Goal: Task Accomplishment & Management: Manage account settings

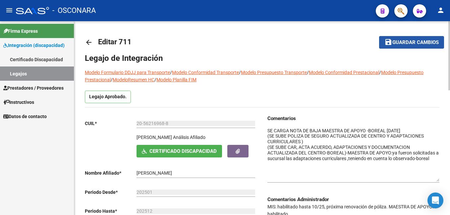
click at [405, 41] on span "Guardar cambios" at bounding box center [415, 43] width 46 height 6
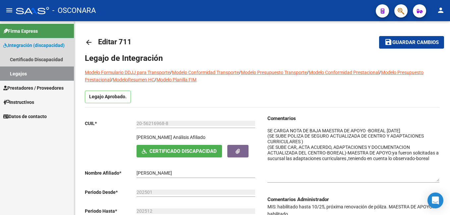
click at [45, 71] on link "Legajos" at bounding box center [37, 74] width 74 height 14
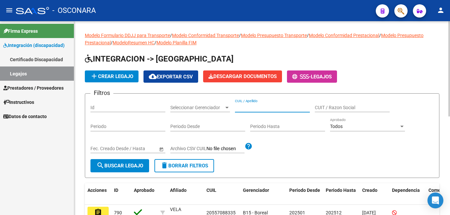
click at [248, 108] on input "CUIL / Apellido" at bounding box center [272, 108] width 75 height 6
type input "7"
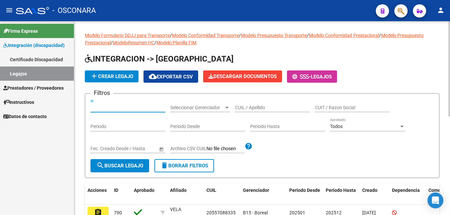
click at [136, 105] on input "Id" at bounding box center [127, 108] width 75 height 6
type input "767"
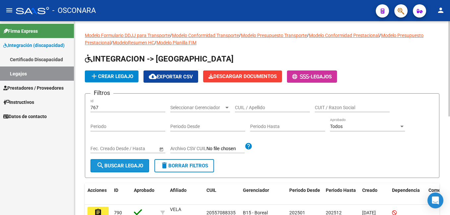
click at [118, 168] on span "search Buscar Legajo" at bounding box center [119, 166] width 47 height 6
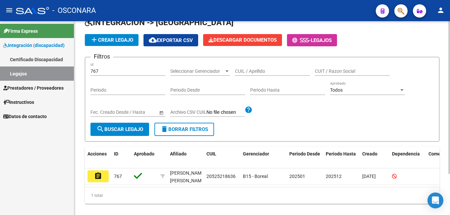
scroll to position [52, 0]
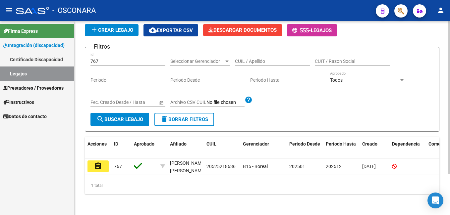
click at [450, 122] on html "menu - OSCONARA person Firma Express Integración (discapacidad) Certificado Dis…" at bounding box center [225, 107] width 450 height 215
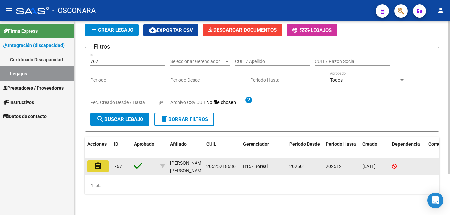
click at [106, 164] on button "assignment" at bounding box center [97, 167] width 21 height 12
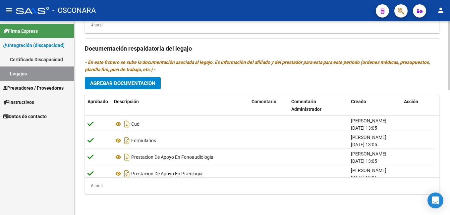
scroll to position [351, 0]
click at [450, 209] on html "menu - OSCONARA person Firma Express Integración (discapacidad) Certificado Dis…" at bounding box center [225, 107] width 450 height 215
click at [132, 78] on button "Agregar Documentacion" at bounding box center [123, 83] width 76 height 12
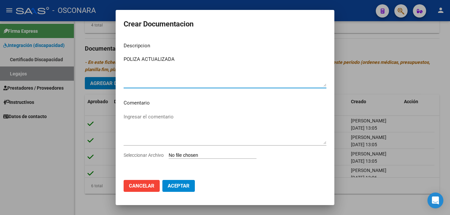
type textarea "POLIZA ACTUALIZADA"
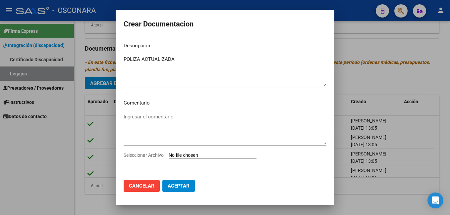
click at [203, 153] on input "Seleccionar Archivo" at bounding box center [213, 156] width 88 height 6
type input "C:\fakepath\[PERSON_NAME] VALERIA_removed.pdf"
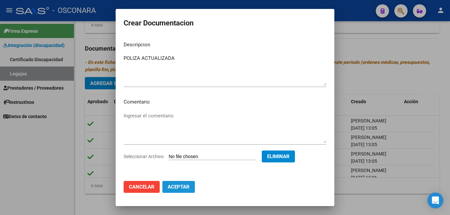
click at [179, 187] on span "Aceptar" at bounding box center [179, 187] width 22 height 6
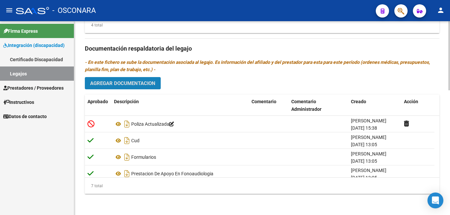
click at [143, 84] on span "Agregar Documentacion" at bounding box center [122, 84] width 65 height 6
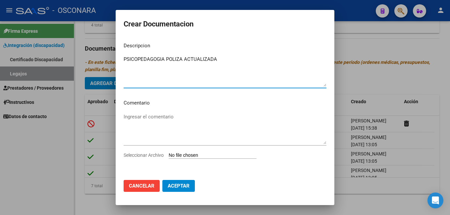
type textarea "PSICOPEDAGOGIA POLIZA ACTUALIZADA"
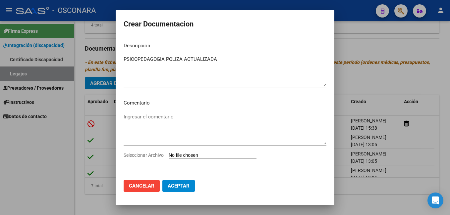
click at [190, 156] on input "Seleccionar Archivo" at bounding box center [213, 156] width 88 height 6
type input "C:\fakepath\[PERSON_NAME] POLIZA.pdf"
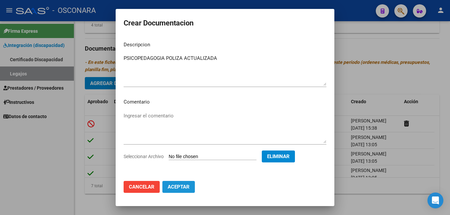
click at [183, 189] on span "Aceptar" at bounding box center [179, 187] width 22 height 6
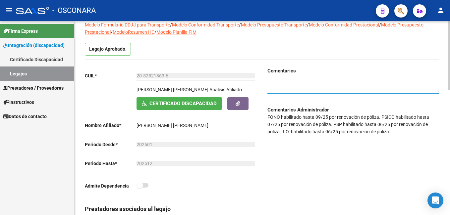
click at [292, 87] on textarea at bounding box center [353, 86] width 172 height 13
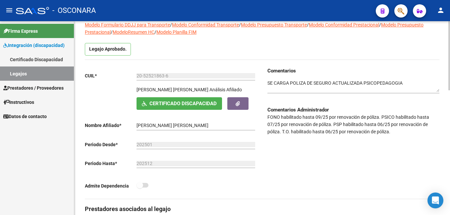
click at [418, 77] on div at bounding box center [353, 84] width 172 height 19
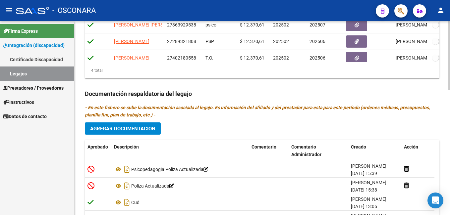
scroll to position [351, 0]
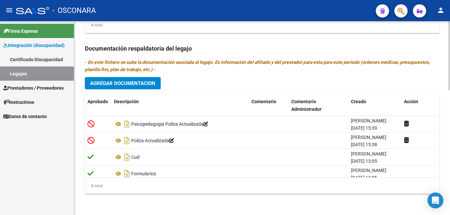
click at [450, 215] on html "menu - OSCONARA person Firma Express Integración (discapacidad) Certificado Dis…" at bounding box center [225, 107] width 450 height 215
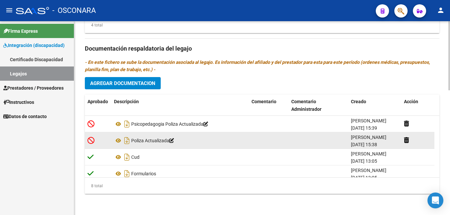
type textarea "SE CARGA POLIZA DE SEGURO ACTUALIZADA PSICOPEDAGOGIA Y TO"
click at [174, 141] on icon at bounding box center [171, 140] width 5 height 5
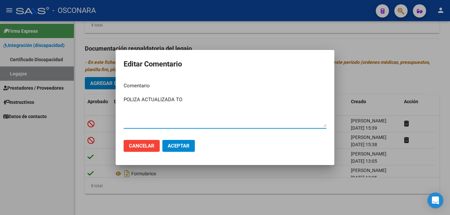
type textarea "POLIZA ACTUALIZADA TO"
click at [176, 144] on span "Aceptar" at bounding box center [179, 146] width 22 height 6
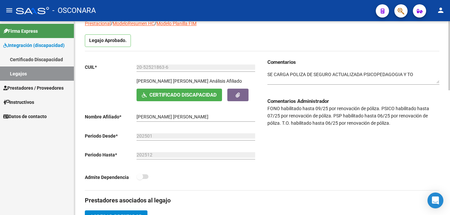
scroll to position [52, 0]
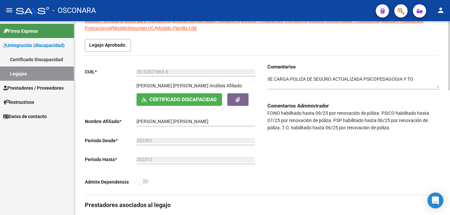
click at [449, 55] on div at bounding box center [449, 74] width 2 height 69
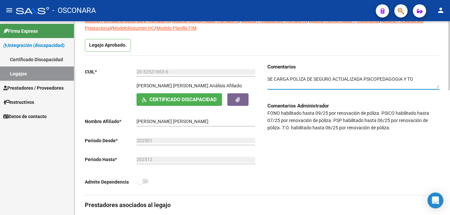
click at [427, 78] on textarea at bounding box center [353, 82] width 172 height 13
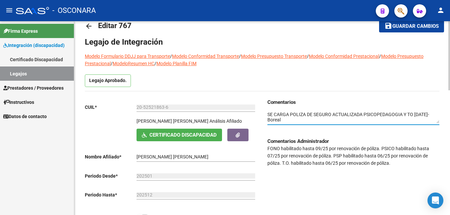
scroll to position [0, 0]
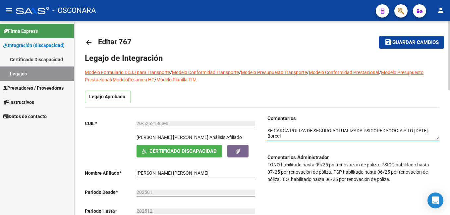
type textarea "SE CARGA POLIZA DE SEGURO ACTUALIZADA PSICOPEDAGOGIA Y TO [DATE]-Boreal"
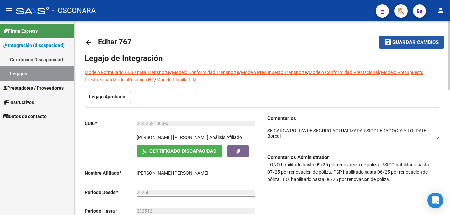
click at [421, 44] on span "Guardar cambios" at bounding box center [415, 43] width 46 height 6
click at [421, 44] on span "Guardar cambios" at bounding box center [407, 43] width 46 height 6
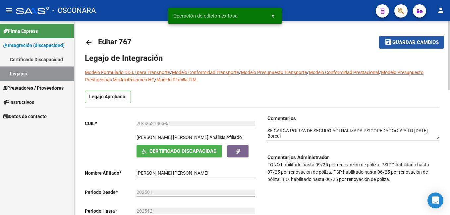
click at [394, 42] on span "Guardar cambios" at bounding box center [415, 43] width 46 height 6
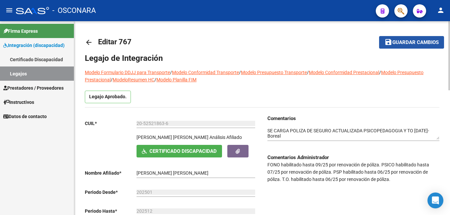
click at [393, 42] on span "Guardar cambios" at bounding box center [415, 43] width 46 height 6
click at [393, 42] on span "Guardar cambios" at bounding box center [407, 43] width 46 height 6
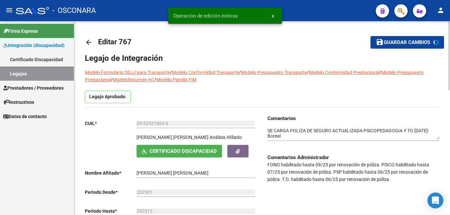
click at [393, 42] on span "Guardar cambios" at bounding box center [407, 43] width 46 height 6
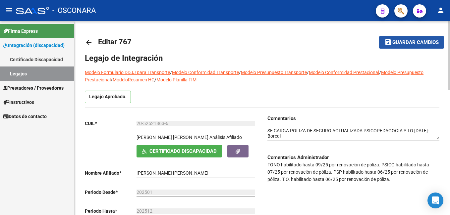
click at [411, 40] on span "Guardar cambios" at bounding box center [415, 43] width 46 height 6
click at [411, 40] on span "Guardar cambios" at bounding box center [407, 43] width 46 height 6
click at [416, 42] on span "Guardar cambios" at bounding box center [415, 43] width 46 height 6
click at [414, 44] on span "Guardar cambios" at bounding box center [415, 43] width 46 height 6
click at [423, 40] on span "Guardar cambios" at bounding box center [415, 43] width 46 height 6
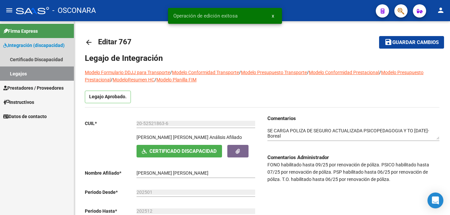
click at [32, 75] on link "Legajos" at bounding box center [37, 74] width 74 height 14
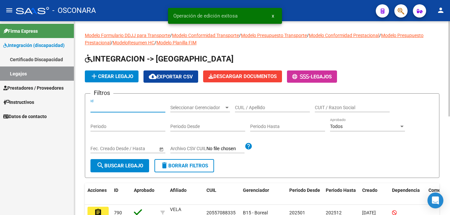
click at [109, 108] on input "Id" at bounding box center [127, 108] width 75 height 6
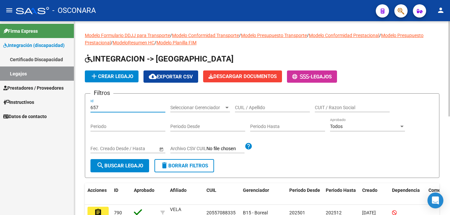
type input "657"
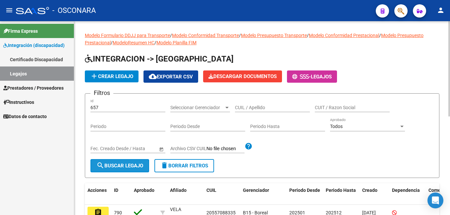
click at [121, 167] on span "search Buscar Legajo" at bounding box center [119, 166] width 47 height 6
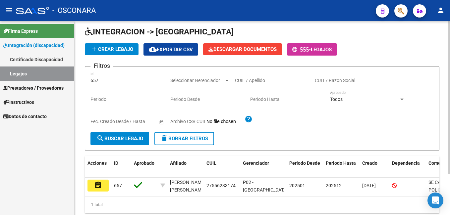
scroll to position [34, 0]
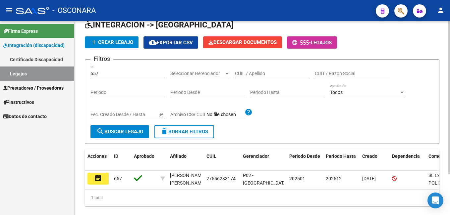
click at [450, 142] on html "menu - OSCONARA person Firma Express Integración (discapacidad) Certificado Dis…" at bounding box center [225, 107] width 450 height 215
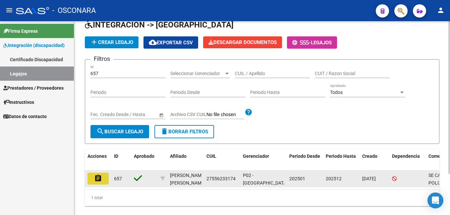
click at [99, 182] on mat-icon "assignment" at bounding box center [98, 179] width 8 height 8
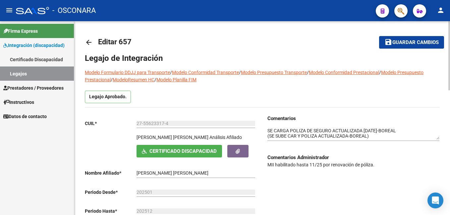
scroll to position [26, 0]
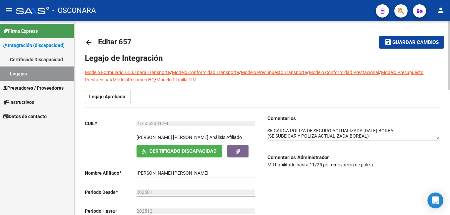
click at [450, 22] on html "menu - OSCONARA person Firma Express Integración (discapacidad) Certificado Dis…" at bounding box center [225, 107] width 450 height 215
click at [414, 41] on span "Guardar cambios" at bounding box center [415, 43] width 46 height 6
click at [46, 79] on link "Legajos" at bounding box center [37, 74] width 74 height 14
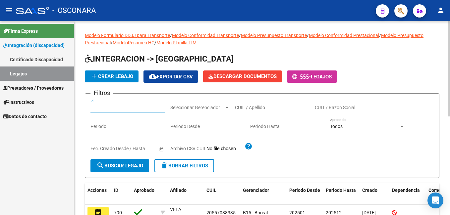
click at [112, 107] on input "Id" at bounding box center [127, 108] width 75 height 6
type input "691"
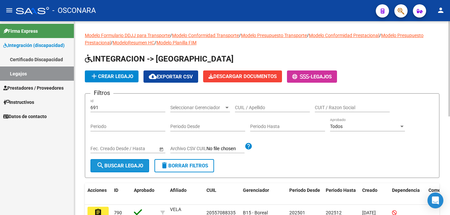
click at [126, 163] on span "search Buscar Legajo" at bounding box center [119, 166] width 47 height 6
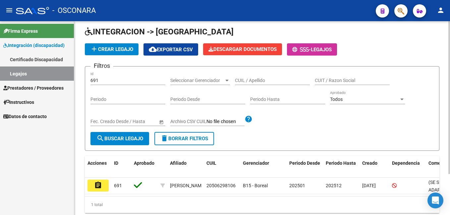
scroll to position [52, 0]
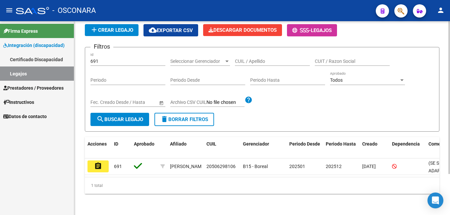
click at [450, 140] on html "menu - OSCONARA person Firma Express Integración (discapacidad) Certificado Dis…" at bounding box center [225, 107] width 450 height 215
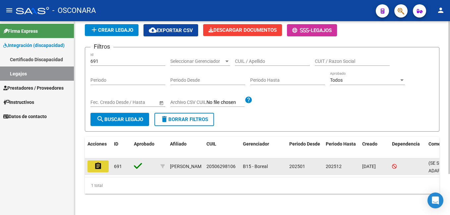
click at [102, 164] on button "assignment" at bounding box center [97, 167] width 21 height 12
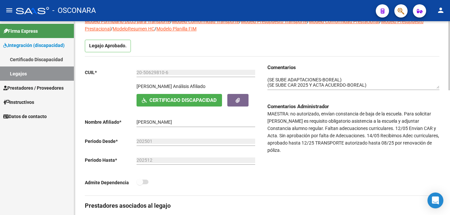
scroll to position [52, 0]
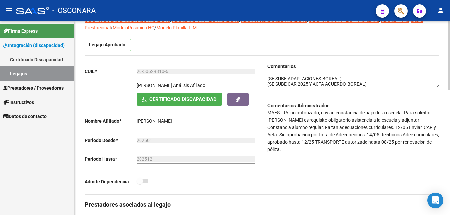
click at [450, 88] on html "menu - OSCONARA person Firma Express Integración (discapacidad) Certificado Dis…" at bounding box center [225, 107] width 450 height 215
drag, startPoint x: 346, startPoint y: 132, endPoint x: 356, endPoint y: 142, distance: 14.1
click at [356, 142] on p "MAESTRA: no autorizado, envían constancia de baja de la escuela. Para solicitar…" at bounding box center [353, 131] width 172 height 44
click at [313, 163] on div "Comentarios Comentarios Administrador MAESTRA: no autorizado, envían constancia…" at bounding box center [350, 129] width 177 height 132
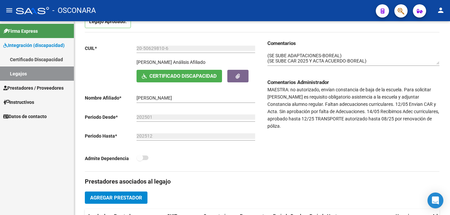
scroll to position [63, 0]
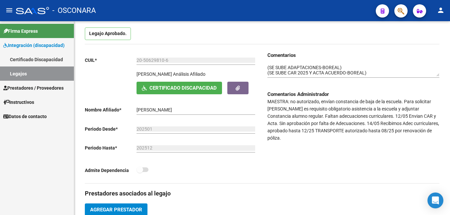
click at [450, 81] on html "menu - OSCONARA person Firma Express Integración (discapacidad) Certificado Dis…" at bounding box center [225, 107] width 450 height 215
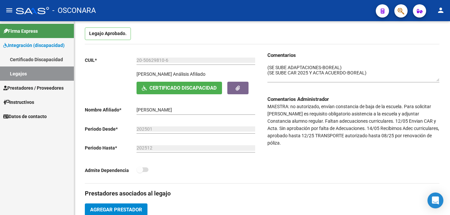
drag, startPoint x: 437, startPoint y: 74, endPoint x: 438, endPoint y: 79, distance: 4.7
click at [438, 79] on textarea at bounding box center [353, 72] width 172 height 17
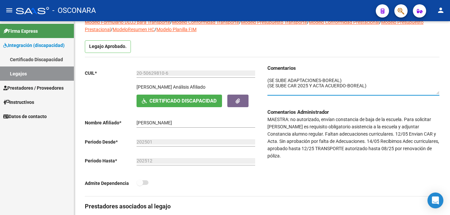
scroll to position [58, 0]
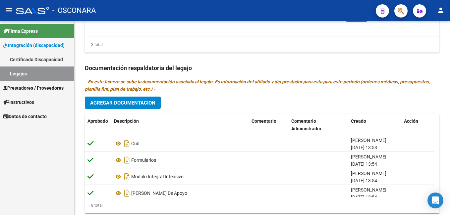
scroll to position [341, 0]
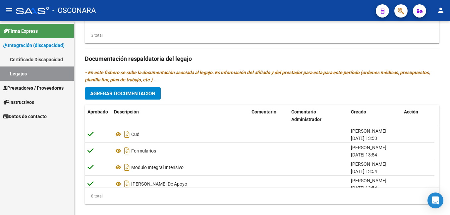
click at [450, 179] on html "menu - OSCONARA person Firma Express Integración (discapacidad) Certificado Dis…" at bounding box center [225, 107] width 450 height 215
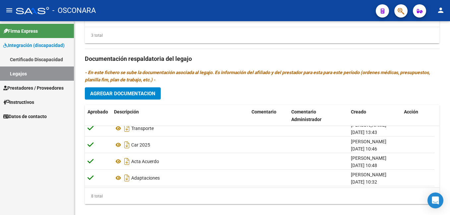
scroll to position [73, 0]
drag, startPoint x: 448, startPoint y: 180, endPoint x: 449, endPoint y: 152, distance: 28.2
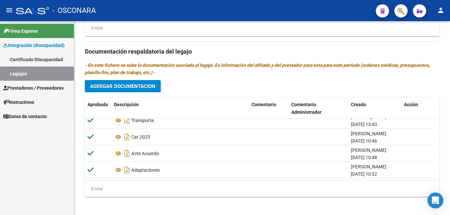
scroll to position [351, 0]
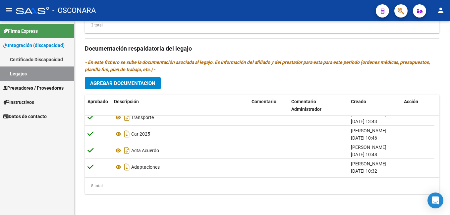
click at [450, 157] on html "menu - OSCONARA person Firma Express Integración (discapacidad) Certificado Dis…" at bounding box center [225, 107] width 450 height 215
click at [147, 83] on span "Agregar Documentacion" at bounding box center [122, 84] width 65 height 6
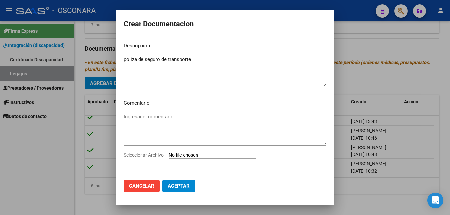
type textarea "poliza de seguro de transporte"
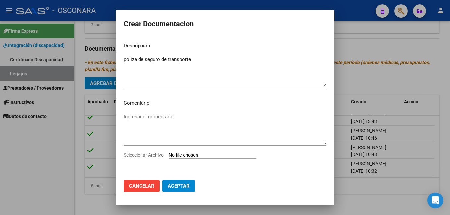
click at [177, 156] on input "Seleccionar Archivo" at bounding box center [213, 156] width 88 height 6
type input "C:\fakepath\POLIZA VIGENTE TRANSPORTE DONO.pdf"
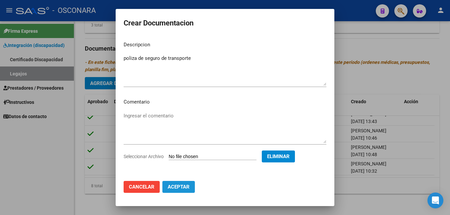
click at [189, 188] on span "Aceptar" at bounding box center [179, 187] width 22 height 6
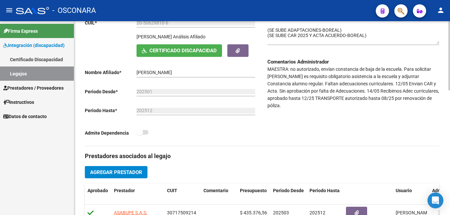
scroll to position [86, 0]
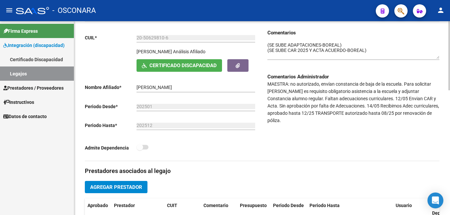
click at [440, 64] on div "arrow_back Editar 691 save Guardar cambios Legajo de Integración Modelo Formula…" at bounding box center [262, 207] width 377 height 545
click at [384, 52] on textarea at bounding box center [353, 50] width 172 height 17
click at [267, 44] on div "Comentarios Comentarios Administrador MAESTRA: no autorizado, envían constancia…" at bounding box center [350, 95] width 177 height 132
click at [267, 43] on textarea at bounding box center [353, 50] width 172 height 17
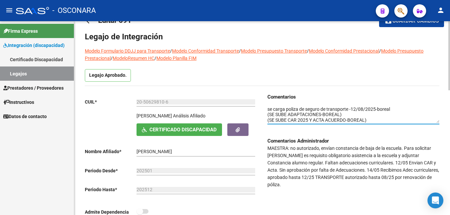
click at [450, 48] on html "menu - OSCONARA person Firma Express Integración (discapacidad) Certificado Dis…" at bounding box center [225, 107] width 450 height 215
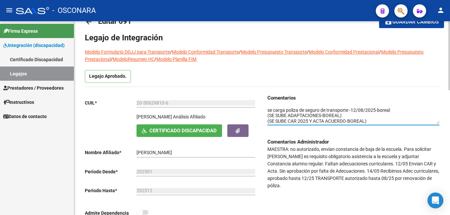
type textarea "se carga poliza de seguro de transporte -12/08/2025-boreal (SE SUBE ADAPTACIONE…"
click at [419, 24] on span "Guardar cambios" at bounding box center [415, 22] width 46 height 6
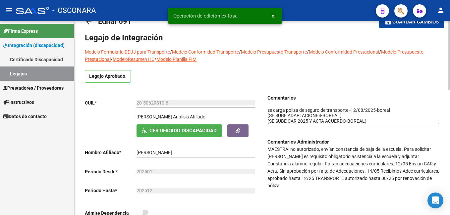
click at [419, 24] on span "Guardar cambios" at bounding box center [415, 22] width 46 height 6
click at [419, 24] on span "Guardar cambios" at bounding box center [407, 22] width 46 height 6
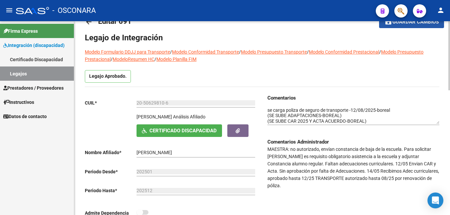
click at [400, 25] on span "Guardar cambios" at bounding box center [415, 22] width 46 height 6
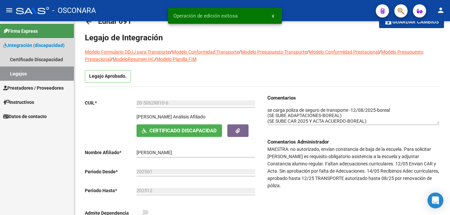
click at [28, 76] on link "Legajos" at bounding box center [37, 74] width 74 height 14
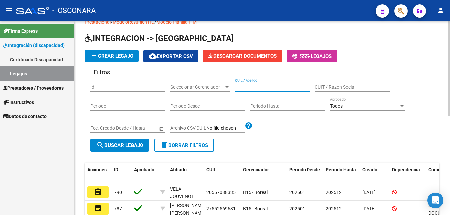
click at [254, 87] on input "CUIL / Apellido" at bounding box center [272, 87] width 75 height 6
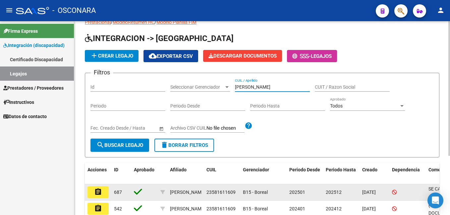
type input "[PERSON_NAME]"
click at [101, 193] on mat-icon "assignment" at bounding box center [98, 192] width 8 height 8
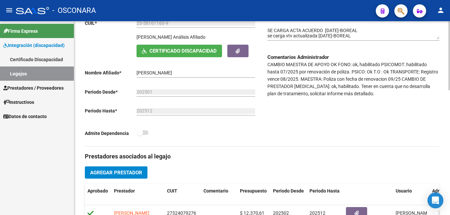
scroll to position [101, 0]
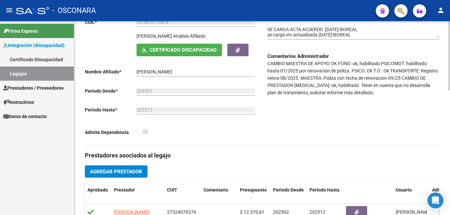
click at [450, 115] on html "menu - OSCONARA person Firma Express Integración (discapacidad) Certificado Dis…" at bounding box center [225, 107] width 450 height 215
drag, startPoint x: 299, startPoint y: 80, endPoint x: 374, endPoint y: 90, distance: 75.3
click at [374, 90] on p "CAMBIO MAESTRA DE APOYO OK FONO: ok, habilitado PSICOMOT: habilitado hasta 07/2…" at bounding box center [353, 78] width 172 height 36
drag, startPoint x: 374, startPoint y: 90, endPoint x: 363, endPoint y: 97, distance: 13.2
click at [363, 97] on div "Comentarios Comentarios Administrador CAMBIO MAESTRA DE APOYO OK FONO: ok, habi…" at bounding box center [350, 80] width 177 height 132
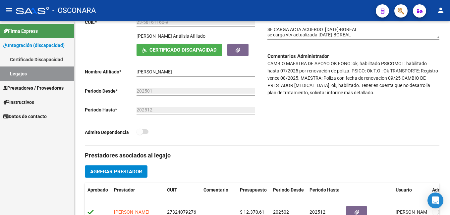
drag, startPoint x: 366, startPoint y: 64, endPoint x: 382, endPoint y: 70, distance: 17.2
click at [382, 70] on p "CAMBIO MAESTRA DE APOYO OK FONO: ok, habilitado PSICOMOT: habilitado hasta 07/2…" at bounding box center [353, 78] width 172 height 36
click at [370, 98] on div "Comentarios Comentarios Administrador CAMBIO MAESTRA DE APOYO OK FONO: ok, habi…" at bounding box center [350, 80] width 177 height 132
drag, startPoint x: 296, startPoint y: 85, endPoint x: 378, endPoint y: 91, distance: 83.0
click at [378, 91] on p "CAMBIO MAESTRA DE APOYO OK FONO: ok, habilitado PSICOMOT: habilitado hasta 07/2…" at bounding box center [353, 78] width 172 height 36
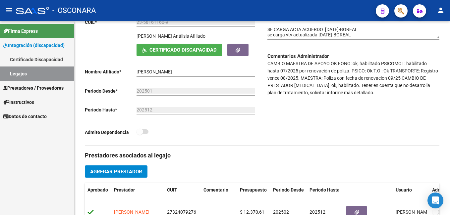
copy p "[MEDICAL_DATA]: ok, habilitado. Tener en cuenta que no desarrolla plan de trata…"
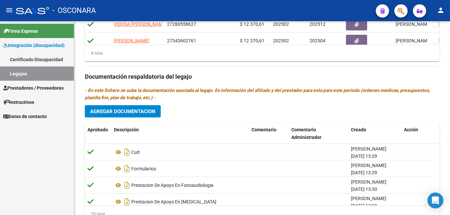
scroll to position [351, 0]
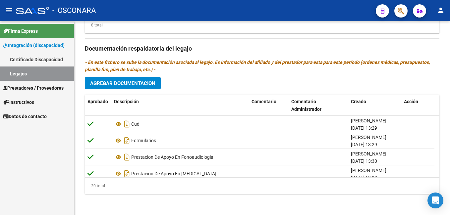
click at [450, 174] on html "menu - OSCONARA person Firma Express Integración (discapacidad) Certificado Dis…" at bounding box center [225, 107] width 450 height 215
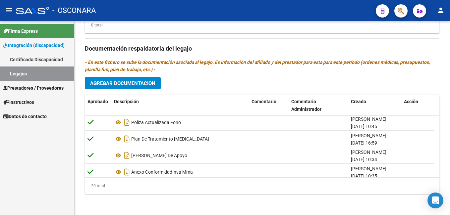
scroll to position [212, 0]
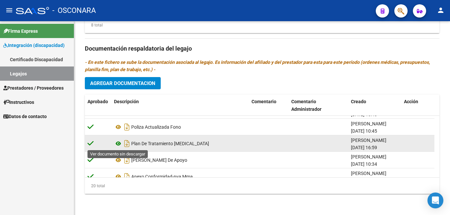
click at [116, 143] on icon at bounding box center [118, 144] width 9 height 8
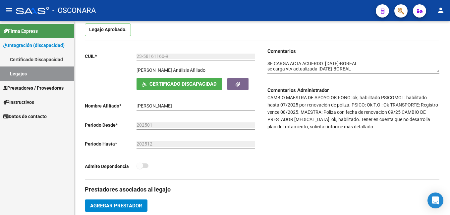
scroll to position [89, 0]
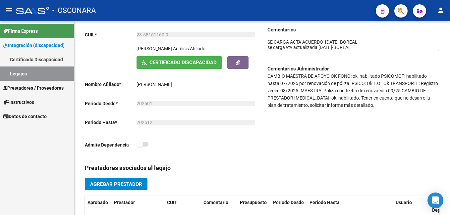
click at [450, 57] on html "menu - OSCONARA person Firma Express Integración (discapacidad) Certificado Dis…" at bounding box center [225, 107] width 450 height 215
copy p "[MEDICAL_DATA]: ok, habilitado. Tener en cuenta que no desarrolla plan de trata…"
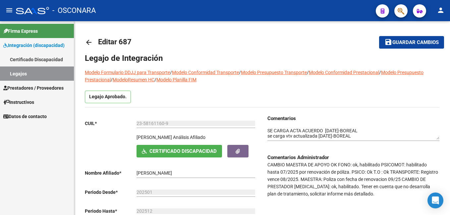
click at [443, 10] on div "menu - OSCONARA person Firma Express Integración (discapacidad) Certificado Dis…" at bounding box center [225, 107] width 450 height 215
click at [408, 41] on span "Guardar cambios" at bounding box center [415, 43] width 46 height 6
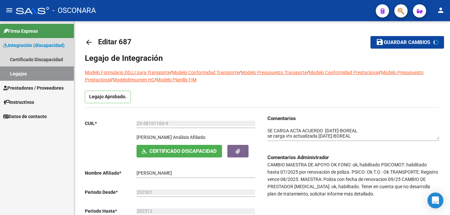
click at [26, 77] on link "Legajos" at bounding box center [37, 74] width 74 height 14
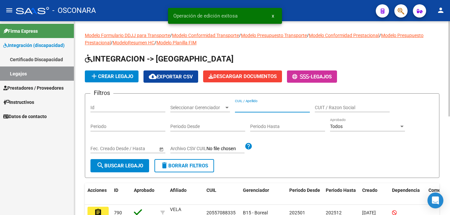
click at [254, 109] on input "CUIL / Apellido" at bounding box center [272, 108] width 75 height 6
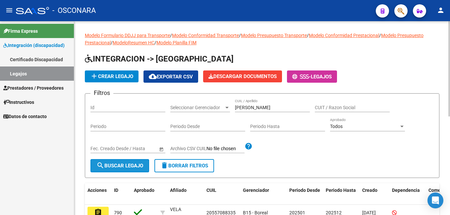
click at [112, 168] on span "search Buscar Legajo" at bounding box center [119, 166] width 47 height 6
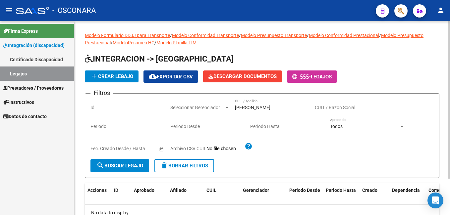
click at [301, 105] on input "[PERSON_NAME]" at bounding box center [272, 108] width 75 height 6
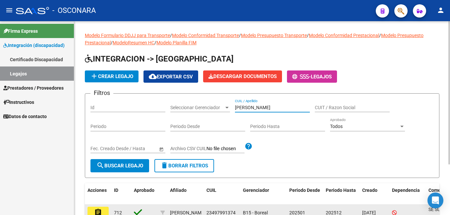
type input "[PERSON_NAME]"
click at [99, 214] on mat-icon "assignment" at bounding box center [98, 213] width 8 height 8
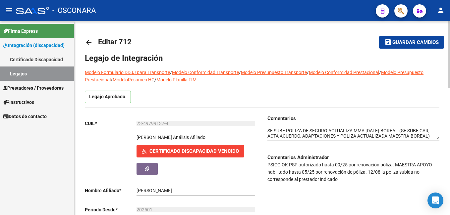
click at [450, 27] on html "menu - OSCONARA person Firma Express Integración (discapacidad) Certificado Dis…" at bounding box center [225, 107] width 450 height 215
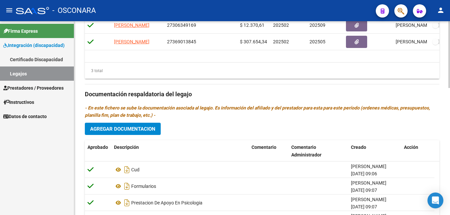
scroll to position [369, 0]
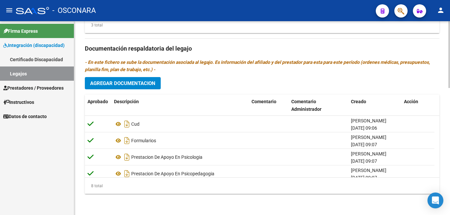
click at [450, 215] on html "menu - OSCONARA person Firma Express Integración (discapacidad) Certificado Dis…" at bounding box center [225, 107] width 450 height 215
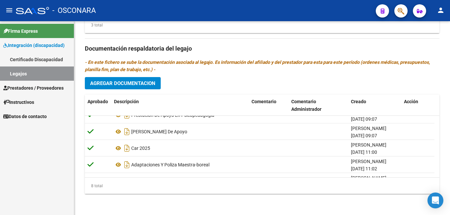
scroll to position [73, 0]
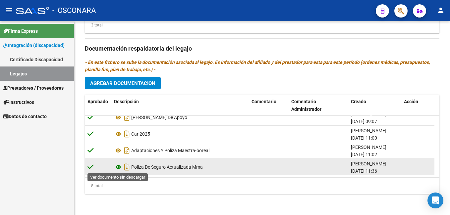
click at [117, 166] on icon at bounding box center [118, 167] width 9 height 8
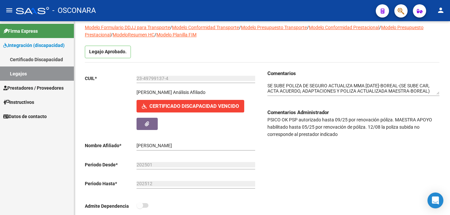
scroll to position [41, 0]
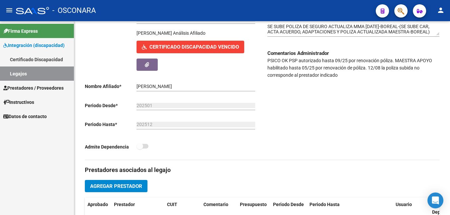
scroll to position [369, 0]
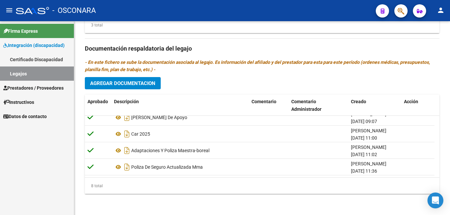
click at [450, 203] on html "menu - OSCONARA person Firma Express Integración (discapacidad) Certificado Dis…" at bounding box center [225, 107] width 450 height 215
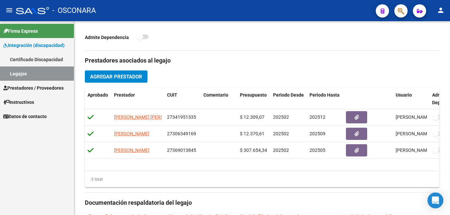
scroll to position [215, 0]
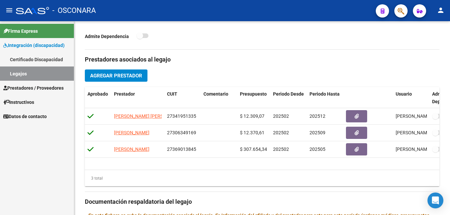
click at [450, 101] on html "menu - OSCONARA person Firma Express Integración (discapacidad) Certificado Dis…" at bounding box center [225, 107] width 450 height 215
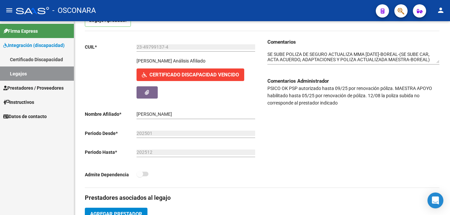
scroll to position [76, 0]
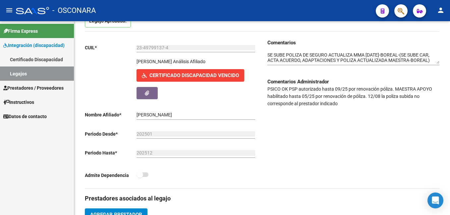
click at [450, 55] on html "menu - OSCONARA person Firma Express Integración (discapacidad) Certificado Dis…" at bounding box center [225, 107] width 450 height 215
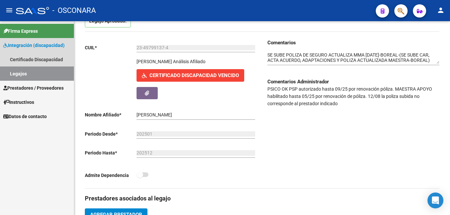
click at [44, 73] on link "Legajos" at bounding box center [37, 74] width 74 height 14
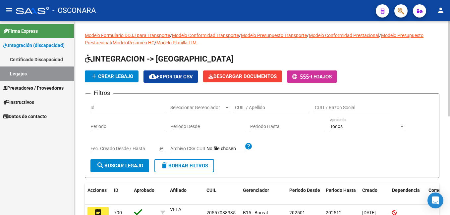
click at [450, 38] on html "menu - OSCONARA person Firma Express Integración (discapacidad) Certificado Dis…" at bounding box center [225, 107] width 450 height 215
click at [248, 108] on input "CUIL / Apellido" at bounding box center [272, 108] width 75 height 6
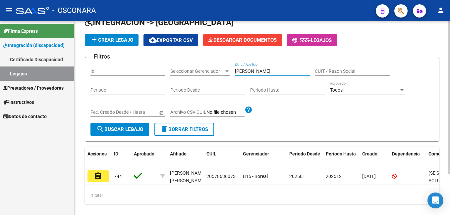
scroll to position [52, 0]
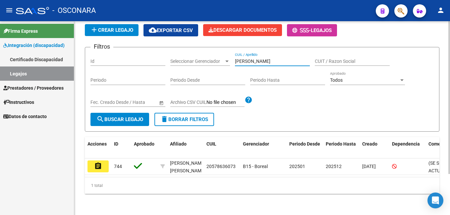
click at [450, 145] on html "menu - OSCONARA person Firma Express Integración (discapacidad) Certificado Dis…" at bounding box center [225, 107] width 450 height 215
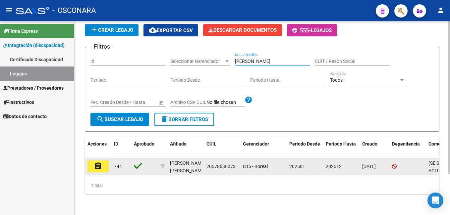
type input "[PERSON_NAME]"
click at [104, 161] on button "assignment" at bounding box center [97, 167] width 21 height 12
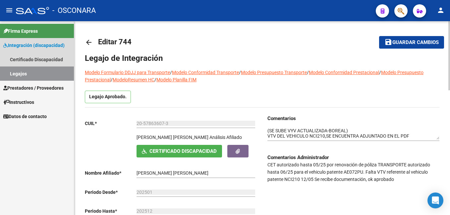
click at [56, 75] on link "Legajos" at bounding box center [37, 74] width 74 height 14
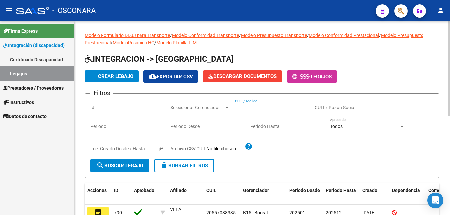
click at [262, 106] on input "CUIL / Apellido" at bounding box center [272, 108] width 75 height 6
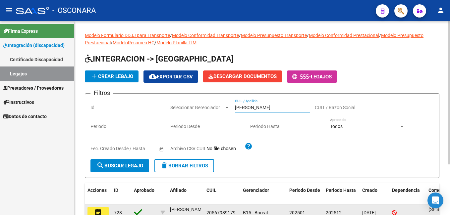
type input "[PERSON_NAME]"
click at [100, 213] on mat-icon "assignment" at bounding box center [98, 213] width 8 height 8
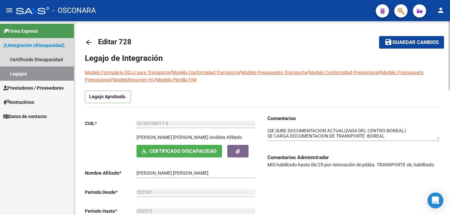
click at [40, 73] on link "Legajos" at bounding box center [37, 74] width 74 height 14
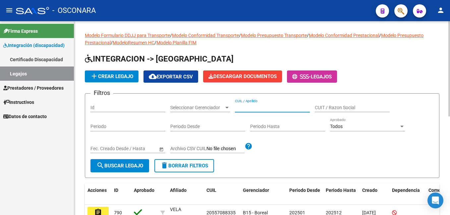
click at [252, 108] on input "CUIL / Apellido" at bounding box center [272, 108] width 75 height 6
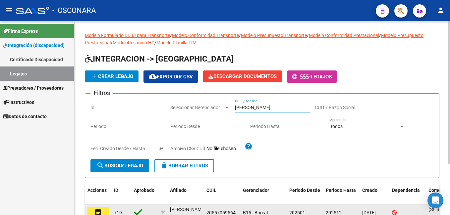
type input "[PERSON_NAME]"
click at [105, 211] on button "assignment" at bounding box center [97, 213] width 21 height 12
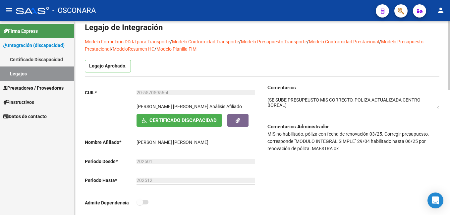
scroll to position [31, 0]
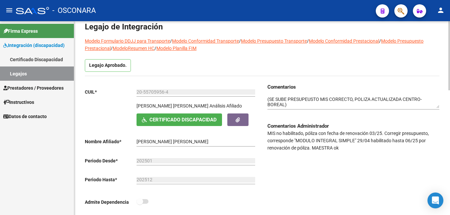
click at [450, 63] on html "menu - OSCONARA person Firma Express Integración (discapacidad) Certificado Dis…" at bounding box center [225, 107] width 450 height 215
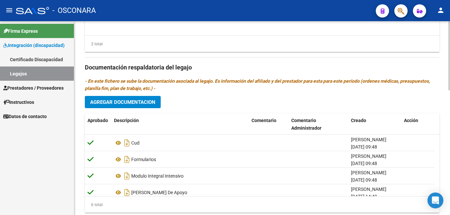
scroll to position [351, 0]
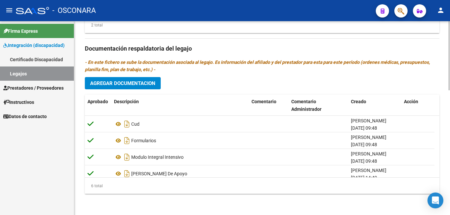
click at [450, 180] on html "menu - OSCONARA person Firma Express Integración (discapacidad) Certificado Dis…" at bounding box center [225, 107] width 450 height 215
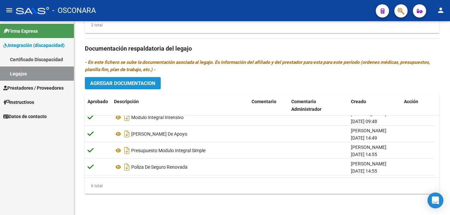
click at [119, 83] on span "Agregar Documentacion" at bounding box center [122, 84] width 65 height 6
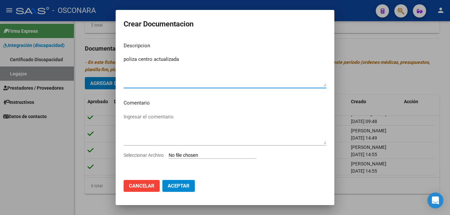
type textarea "poliza centro actualizada"
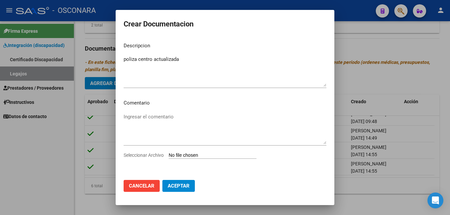
click at [188, 154] on input "Seleccionar Archivo" at bounding box center [213, 156] width 88 height 6
type input "C:\fakepath\CERAL (5)_removed.pdf"
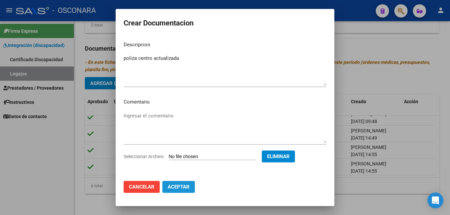
click at [180, 184] on span "Aceptar" at bounding box center [179, 187] width 22 height 6
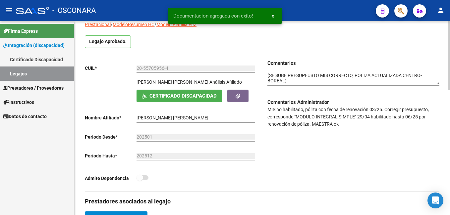
scroll to position [0, 0]
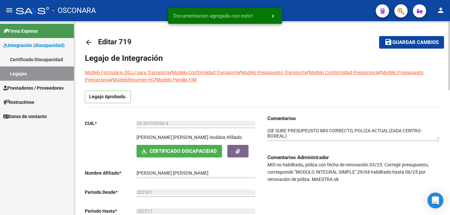
click at [441, 11] on div "menu - OSCONARA person Firma Express Integración (discapacidad) Certificado Dis…" at bounding box center [225, 107] width 450 height 215
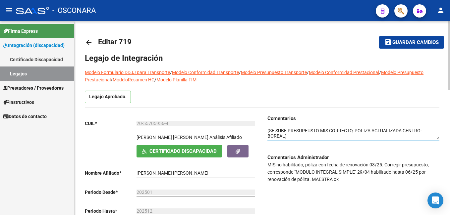
click at [268, 132] on textarea at bounding box center [353, 134] width 172 height 13
type textarea "se carga poliza de seguro centro actualizada 09/25-boreal(SE SUBE PRESUPEUSTO M…"
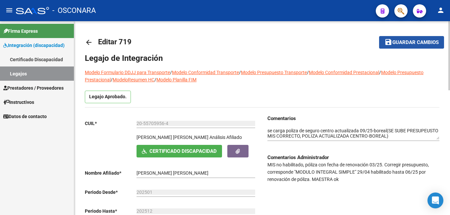
click at [406, 45] on span "Guardar cambios" at bounding box center [415, 43] width 46 height 6
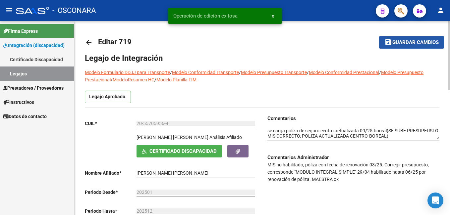
click at [406, 45] on span "Guardar cambios" at bounding box center [415, 43] width 46 height 6
click at [406, 45] on span "Guardar cambios" at bounding box center [407, 43] width 46 height 6
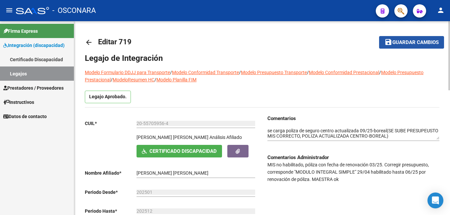
click at [407, 43] on span "Guardar cambios" at bounding box center [415, 43] width 46 height 6
click at [397, 37] on button "save Guardar cambios" at bounding box center [411, 42] width 65 height 12
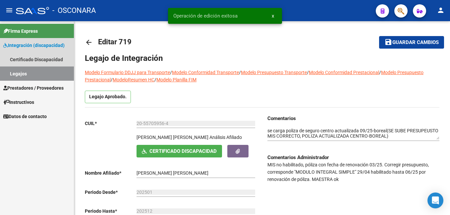
click at [53, 74] on link "Legajos" at bounding box center [37, 74] width 74 height 14
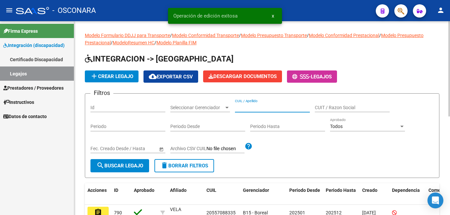
click at [255, 106] on input "CUIL / Apellido" at bounding box center [272, 108] width 75 height 6
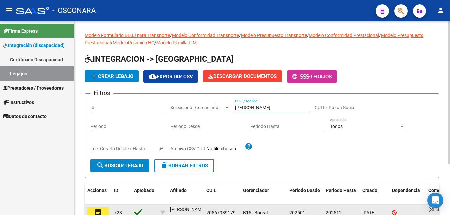
type input "[PERSON_NAME]"
click at [99, 213] on mat-icon "assignment" at bounding box center [98, 213] width 8 height 8
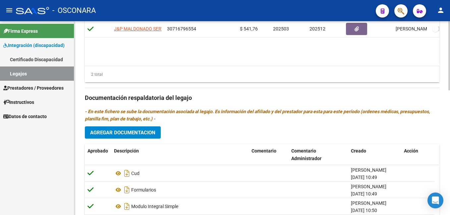
scroll to position [351, 0]
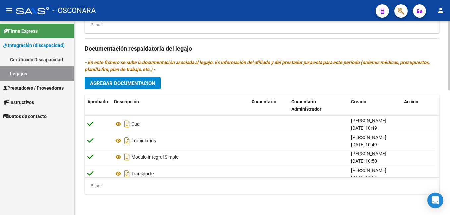
click at [450, 210] on html "menu - OSCONARA person Firma Express Integración (discapacidad) Certificado Dis…" at bounding box center [225, 107] width 450 height 215
click at [151, 83] on span "Agregar Documentacion" at bounding box center [122, 84] width 65 height 6
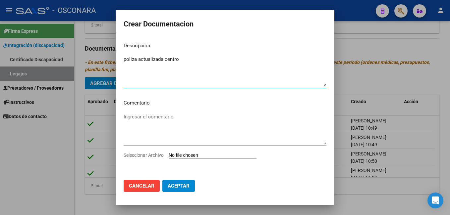
type textarea "poliza actualizada centro"
click at [205, 155] on input "Seleccionar Archivo" at bounding box center [213, 156] width 88 height 6
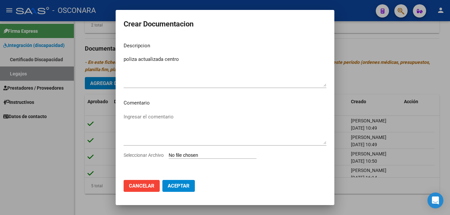
type input "C:\fakepath\CERAL (5)_removed.pdf"
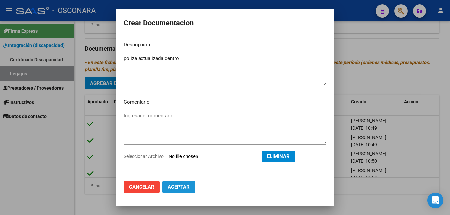
click at [183, 189] on span "Aceptar" at bounding box center [179, 187] width 22 height 6
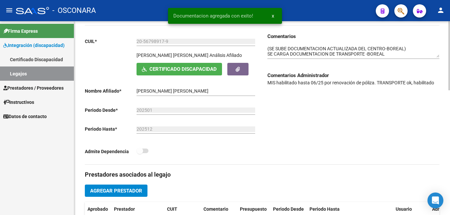
scroll to position [68, 0]
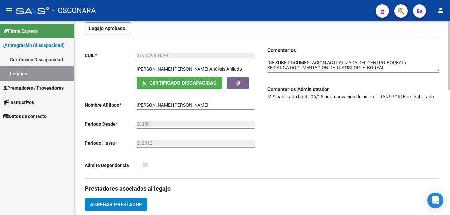
click at [267, 61] on div "Comentarios Comentarios Administrador MIS habilitado hasta 06/25 por renovación…" at bounding box center [350, 113] width 177 height 132
click at [267, 62] on textarea at bounding box center [353, 65] width 172 height 13
click at [399, 62] on textarea at bounding box center [353, 65] width 172 height 13
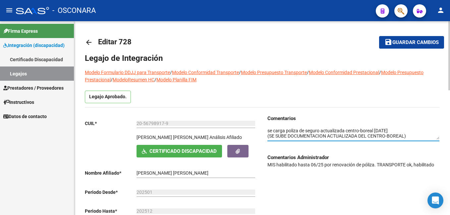
click at [450, 22] on html "menu - OSCONARA person Firma Express Integración (discapacidad) Certificado Dis…" at bounding box center [225, 107] width 450 height 215
type textarea "se carga poliza de seguro actualizada centro-boreal [DATE] (SE SUBE DOCUMENTACI…"
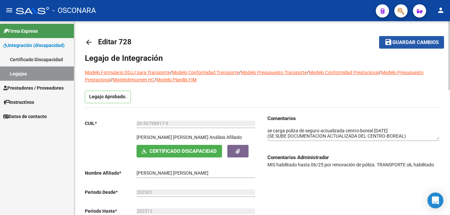
click at [399, 40] on span "Guardar cambios" at bounding box center [415, 43] width 46 height 6
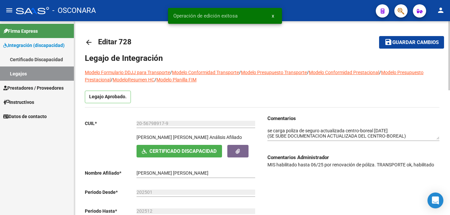
click at [399, 40] on span "Guardar cambios" at bounding box center [415, 43] width 46 height 6
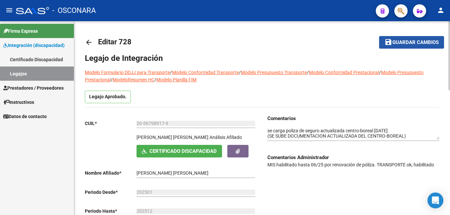
click at [401, 39] on span "save Guardar cambios" at bounding box center [411, 42] width 54 height 6
click at [401, 39] on span "save Guardar cambios" at bounding box center [403, 42] width 54 height 6
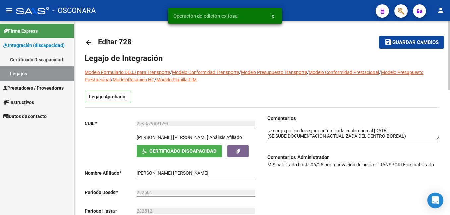
click at [401, 39] on span "save Guardar cambios" at bounding box center [411, 42] width 54 height 6
click at [395, 36] on button "save Guardar cambios" at bounding box center [411, 42] width 65 height 12
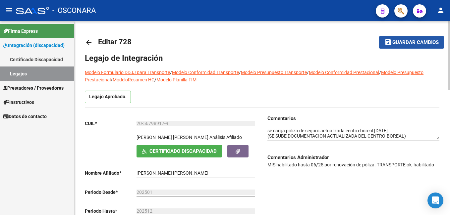
click at [398, 41] on span "Guardar cambios" at bounding box center [415, 43] width 46 height 6
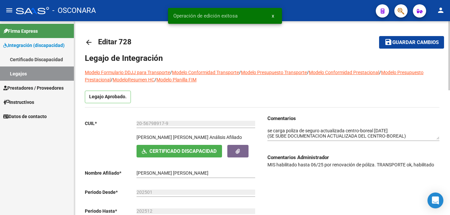
click at [398, 41] on span "Guardar cambios" at bounding box center [415, 43] width 46 height 6
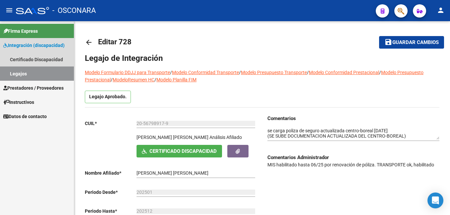
click at [49, 73] on link "Legajos" at bounding box center [37, 74] width 74 height 14
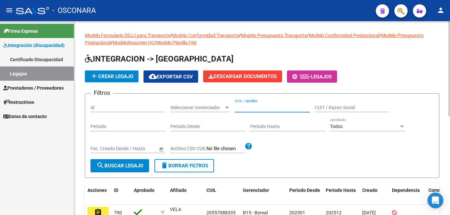
click at [250, 108] on input "CUIL / Apellido" at bounding box center [272, 108] width 75 height 6
type input "725"
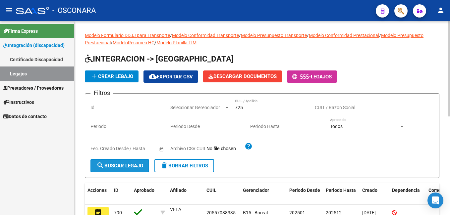
click at [125, 166] on span "search Buscar Legajo" at bounding box center [119, 166] width 47 height 6
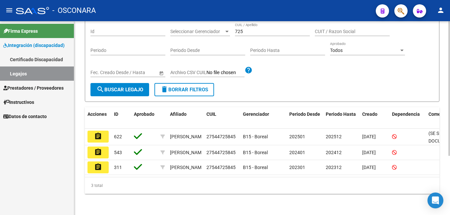
click at [450, 162] on html "menu - OSCONARA person Firma Express Integración (discapacidad) Certificado Dis…" at bounding box center [225, 107] width 450 height 215
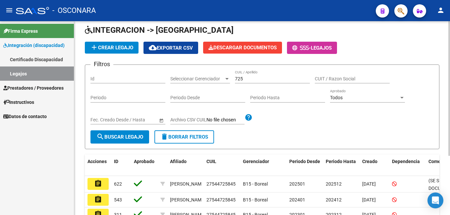
scroll to position [24, 0]
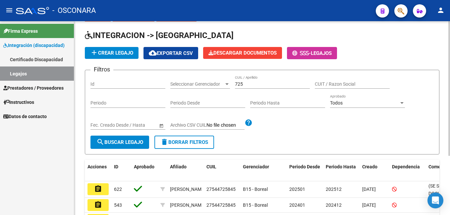
click at [450, 63] on html "menu - OSCONARA person Firma Express Integración (discapacidad) Certificado Dis…" at bounding box center [225, 107] width 450 height 215
drag, startPoint x: 249, startPoint y: 84, endPoint x: 219, endPoint y: 79, distance: 30.0
click at [219, 79] on div "Filtros Id Seleccionar Gerenciador Seleccionar Gerenciador 725 CUIL / Apellido …" at bounding box center [261, 106] width 343 height 60
click at [119, 80] on div "Id" at bounding box center [127, 82] width 75 height 13
type input "725"
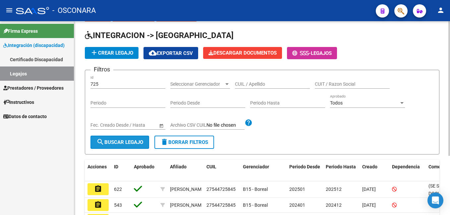
click at [105, 139] on span "search Buscar Legajo" at bounding box center [119, 142] width 47 height 6
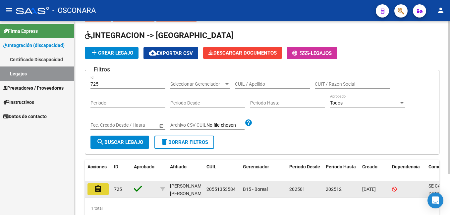
click at [98, 186] on mat-icon "assignment" at bounding box center [98, 189] width 8 height 8
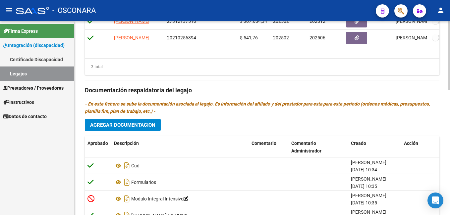
scroll to position [351, 0]
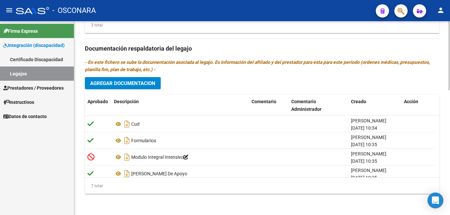
click at [450, 215] on html "menu - OSCONARA person Firma Express Integración (discapacidad) Certificado Dis…" at bounding box center [225, 107] width 450 height 215
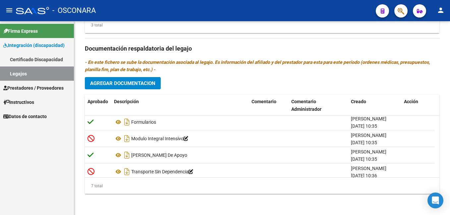
scroll to position [0, 0]
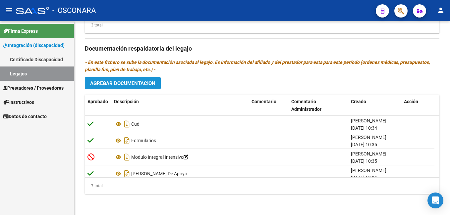
click at [134, 81] on span "Agregar Documentacion" at bounding box center [122, 84] width 65 height 6
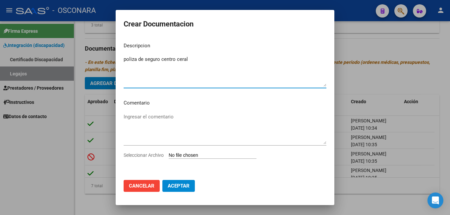
type textarea "poliza de seguro centro ceral"
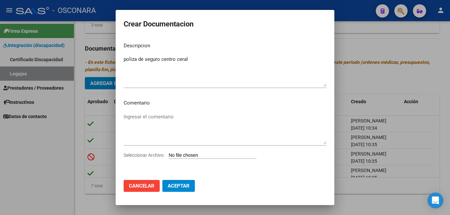
click at [182, 154] on input "Seleccionar Archivo" at bounding box center [213, 156] width 88 height 6
type input "C:\fakepath\CERAL (5)_removed.pdf"
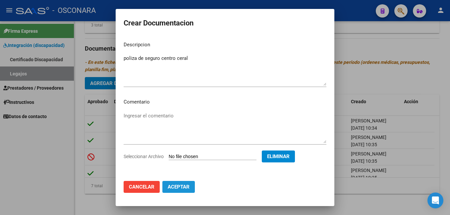
click at [181, 188] on span "Aceptar" at bounding box center [179, 187] width 22 height 6
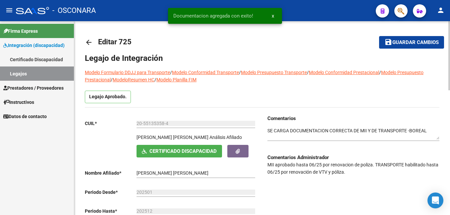
click at [436, 10] on div "menu - OSCONARA person Firma Express Integración (discapacidad) Certificado Dis…" at bounding box center [225, 107] width 450 height 215
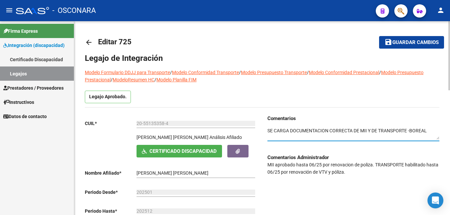
click at [268, 130] on textarea at bounding box center [353, 134] width 172 height 13
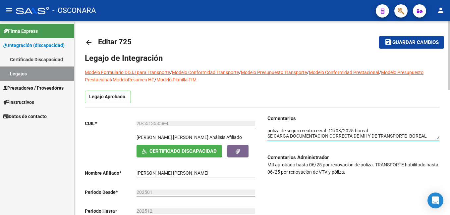
type textarea "poliza de seguro centro ceral -12/08/2025-boreal SE CARGA DOCUMENTACION CORRECT…"
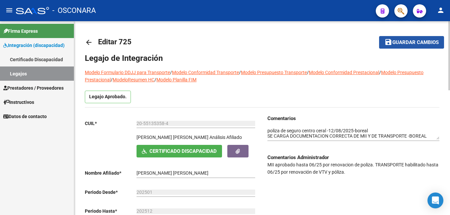
click at [412, 38] on button "save Guardar cambios" at bounding box center [411, 42] width 65 height 12
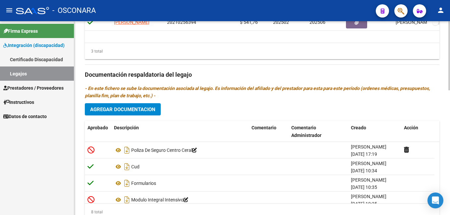
scroll to position [329, 0]
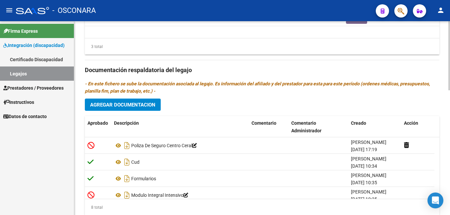
click at [450, 173] on html "menu - OSCONARA person Firma Express Integración (discapacidad) Certificado Dis…" at bounding box center [225, 107] width 450 height 215
click at [119, 109] on button "Agregar Documentacion" at bounding box center [123, 105] width 76 height 12
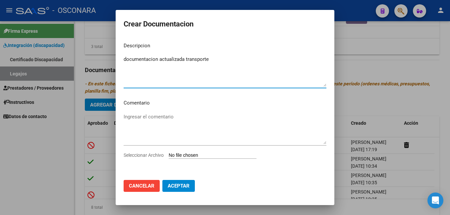
type textarea "documentacion actualizada transporte"
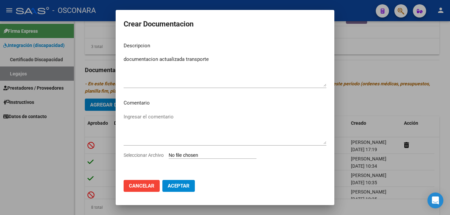
click at [195, 158] on input "Seleccionar Archivo" at bounding box center [213, 156] width 88 height 6
type input "C:\fakepath\[PERSON_NAME] - PHL638 ACTUALIZADO.pdf"
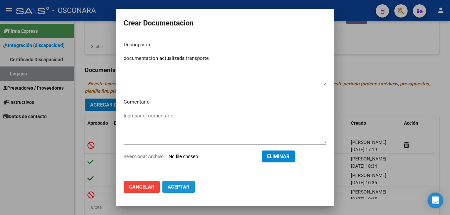
click at [189, 187] on span "Aceptar" at bounding box center [179, 187] width 22 height 6
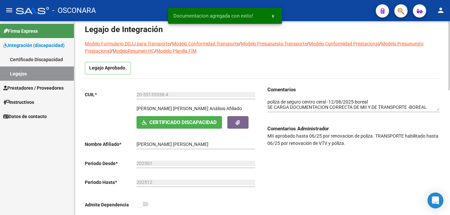
scroll to position [0, 0]
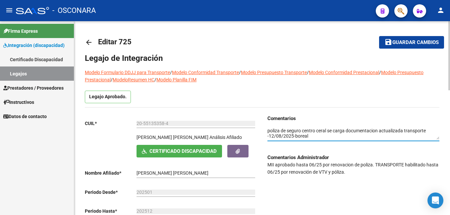
type textarea "poliza de seguro centro ceral se carga documentacion actualizada transporte -12…"
click at [426, 37] on button "save Guardar cambios" at bounding box center [411, 42] width 65 height 12
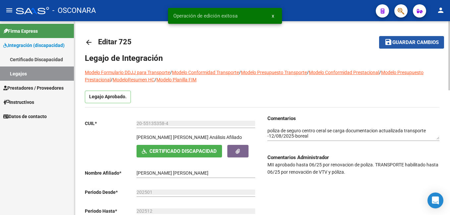
click at [426, 37] on button "save Guardar cambios" at bounding box center [411, 42] width 65 height 12
click at [426, 37] on button "save Guardar cambios" at bounding box center [407, 42] width 74 height 12
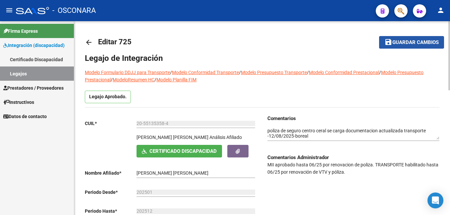
click at [417, 42] on span "Guardar cambios" at bounding box center [415, 43] width 46 height 6
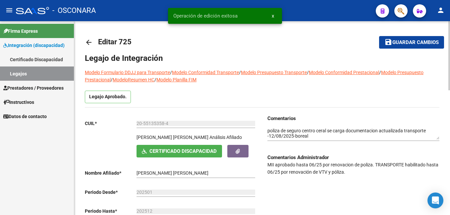
drag, startPoint x: 267, startPoint y: 164, endPoint x: 367, endPoint y: 173, distance: 99.8
click at [367, 173] on p "MII aprobado hasta 06/25 por renovacion de poliza. TRANSPORTE habilitado hasta …" at bounding box center [353, 168] width 172 height 15
copy p "MII aprobado hasta 06/25 por renovacion de poliza. TRANSPORTE habilitado hasta …"
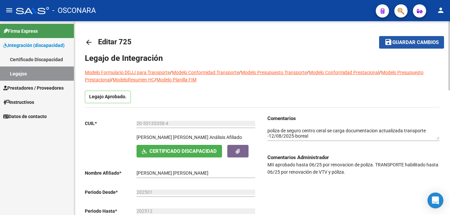
click at [406, 37] on button "save Guardar cambios" at bounding box center [411, 42] width 65 height 12
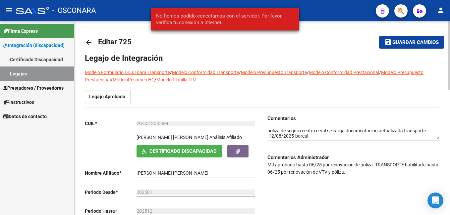
click at [406, 37] on button "save Guardar cambios" at bounding box center [411, 42] width 65 height 12
